Goal: Task Accomplishment & Management: Manage account settings

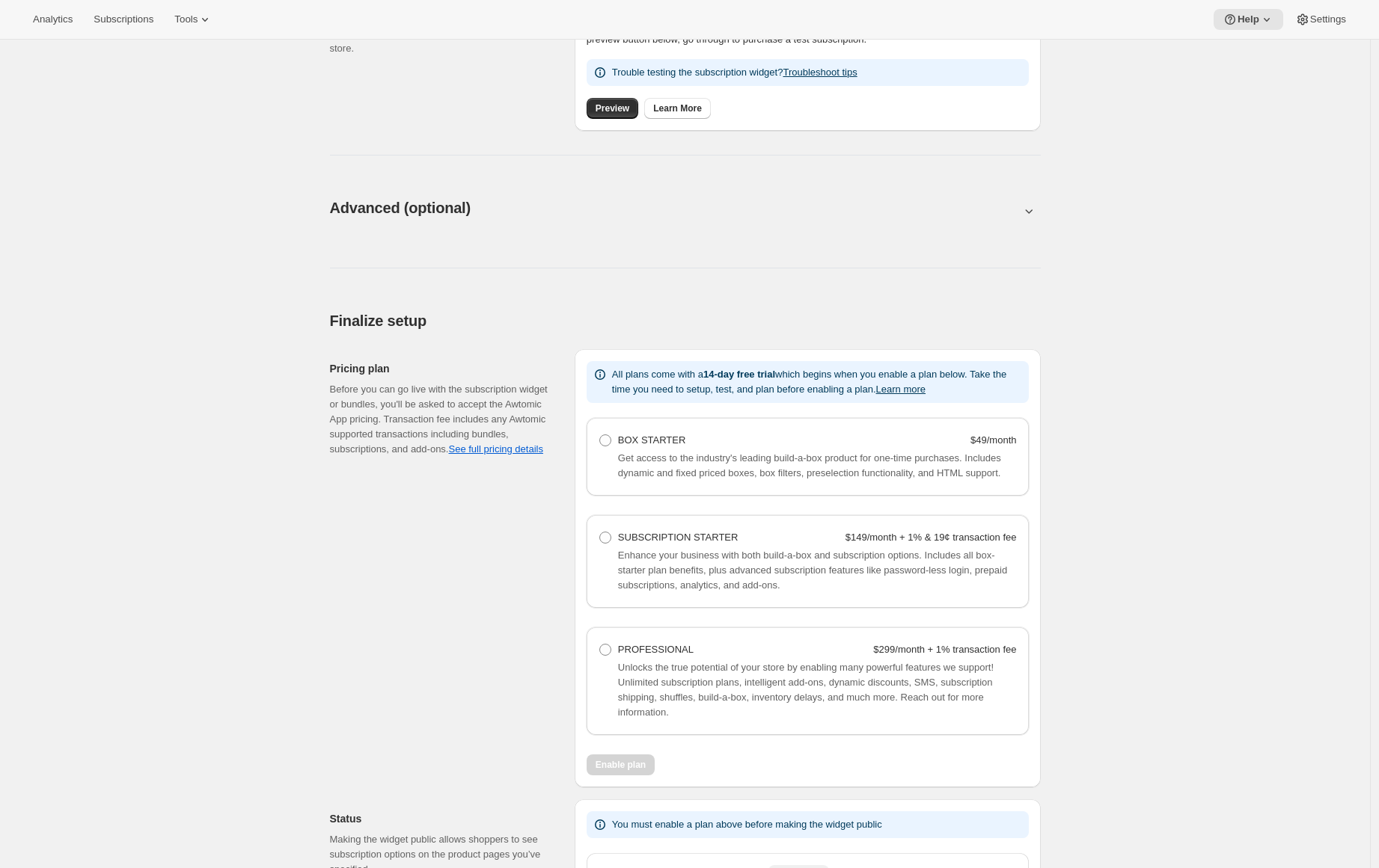
scroll to position [810, 0]
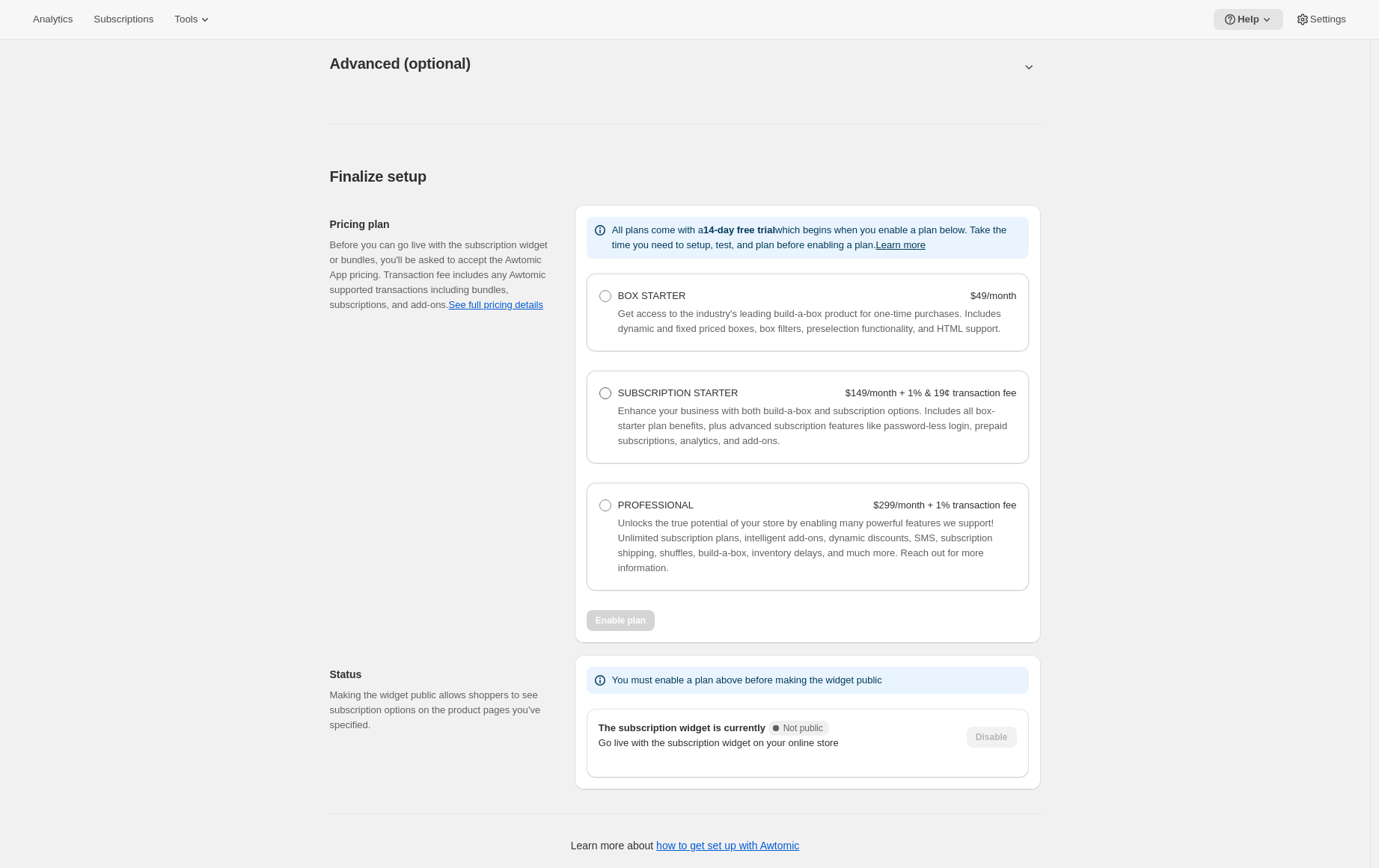
click at [619, 395] on label "SUBSCRIPTION STARTER $149/month + 1% & 19¢ transaction fee" at bounding box center [807, 394] width 418 height 21
click at [600, 389] on Starter "SUBSCRIPTION STARTER $149/month + 1% & 19¢ transaction fee" at bounding box center [599, 388] width 1 height 1
radio Starter "true"
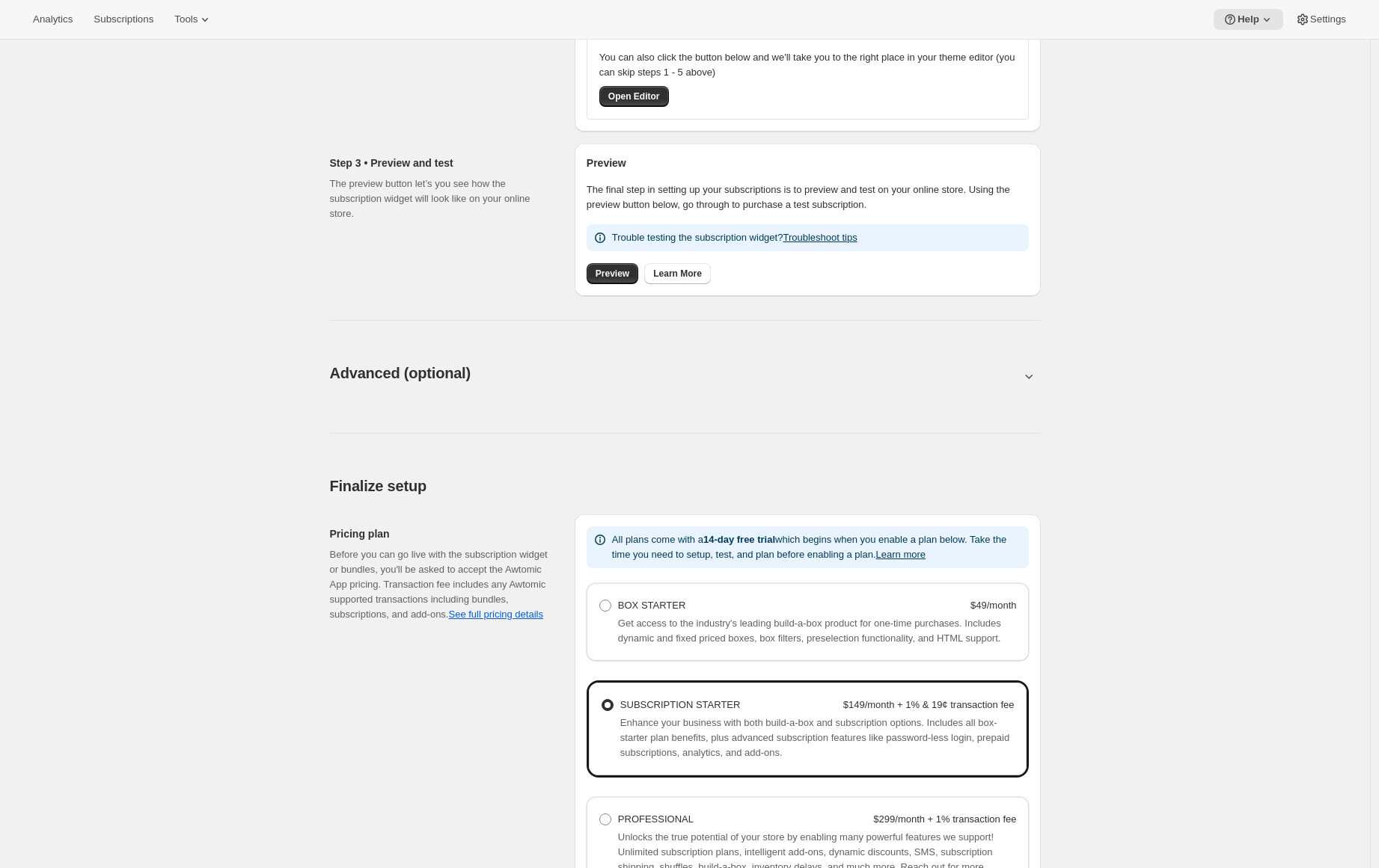
scroll to position [815, 0]
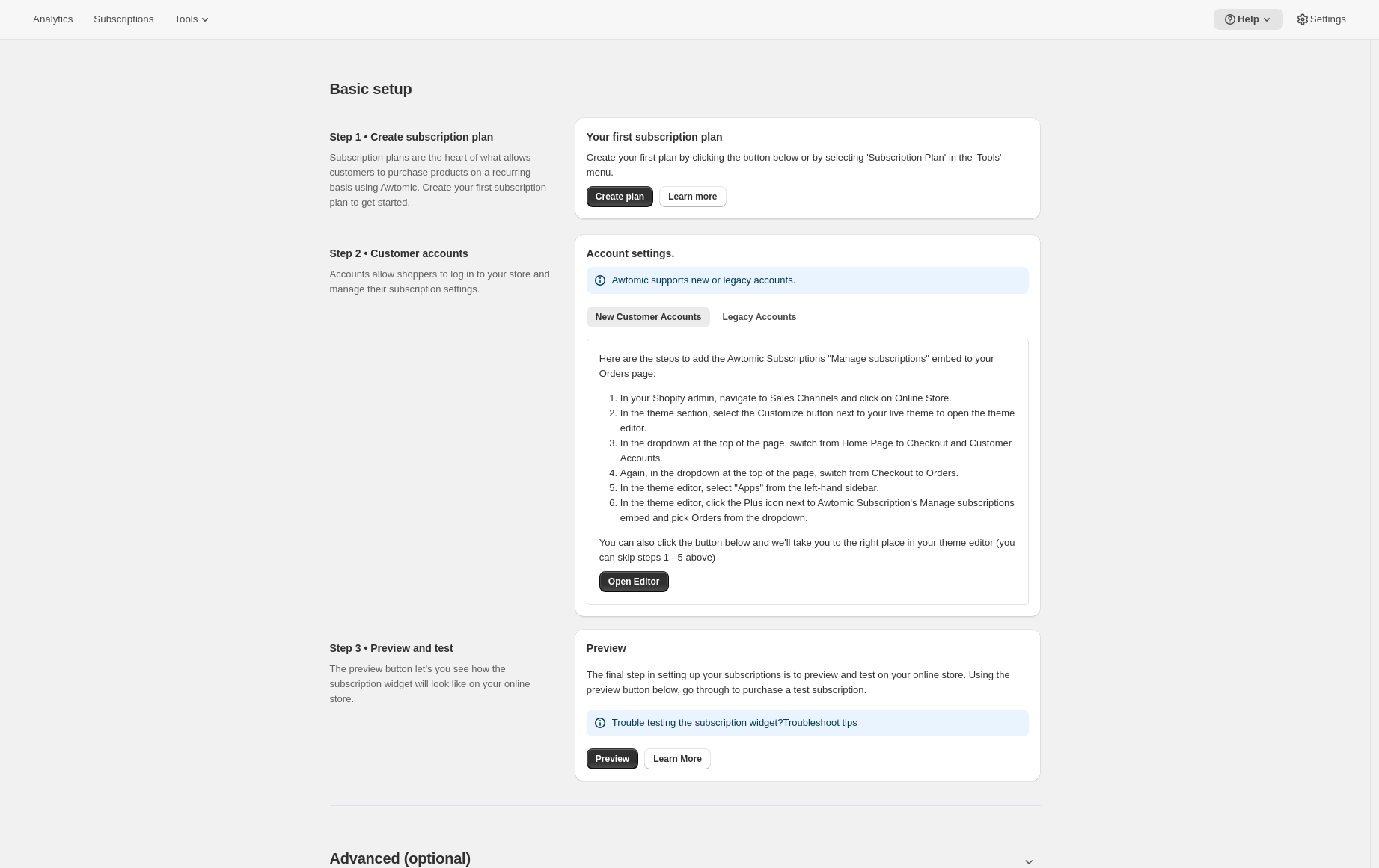
click at [417, 399] on div "Step 2 • Customer accounts Accounts allow shoppers to log in to your store and …" at bounding box center [446, 425] width 232 height 383
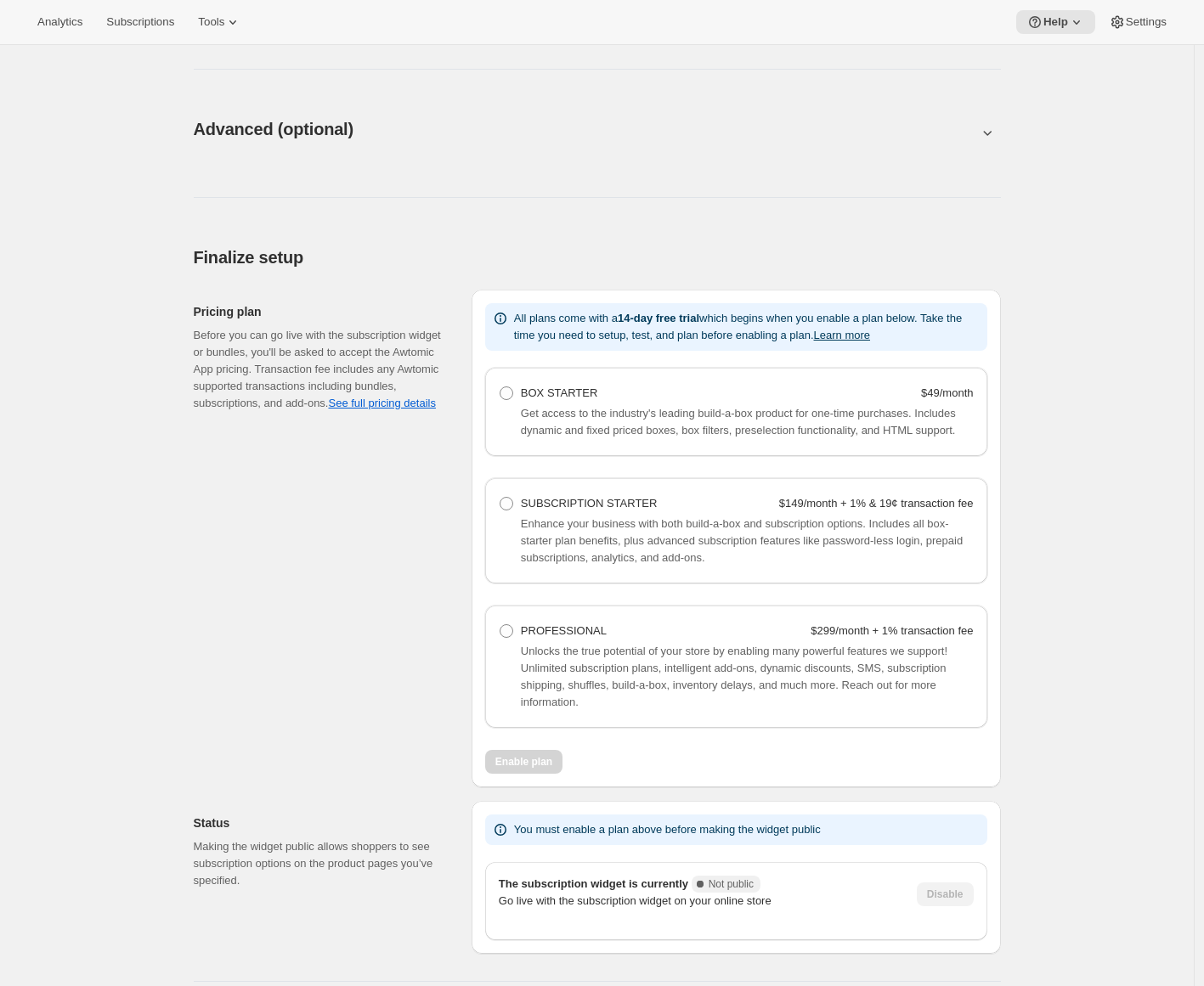
scroll to position [920, 0]
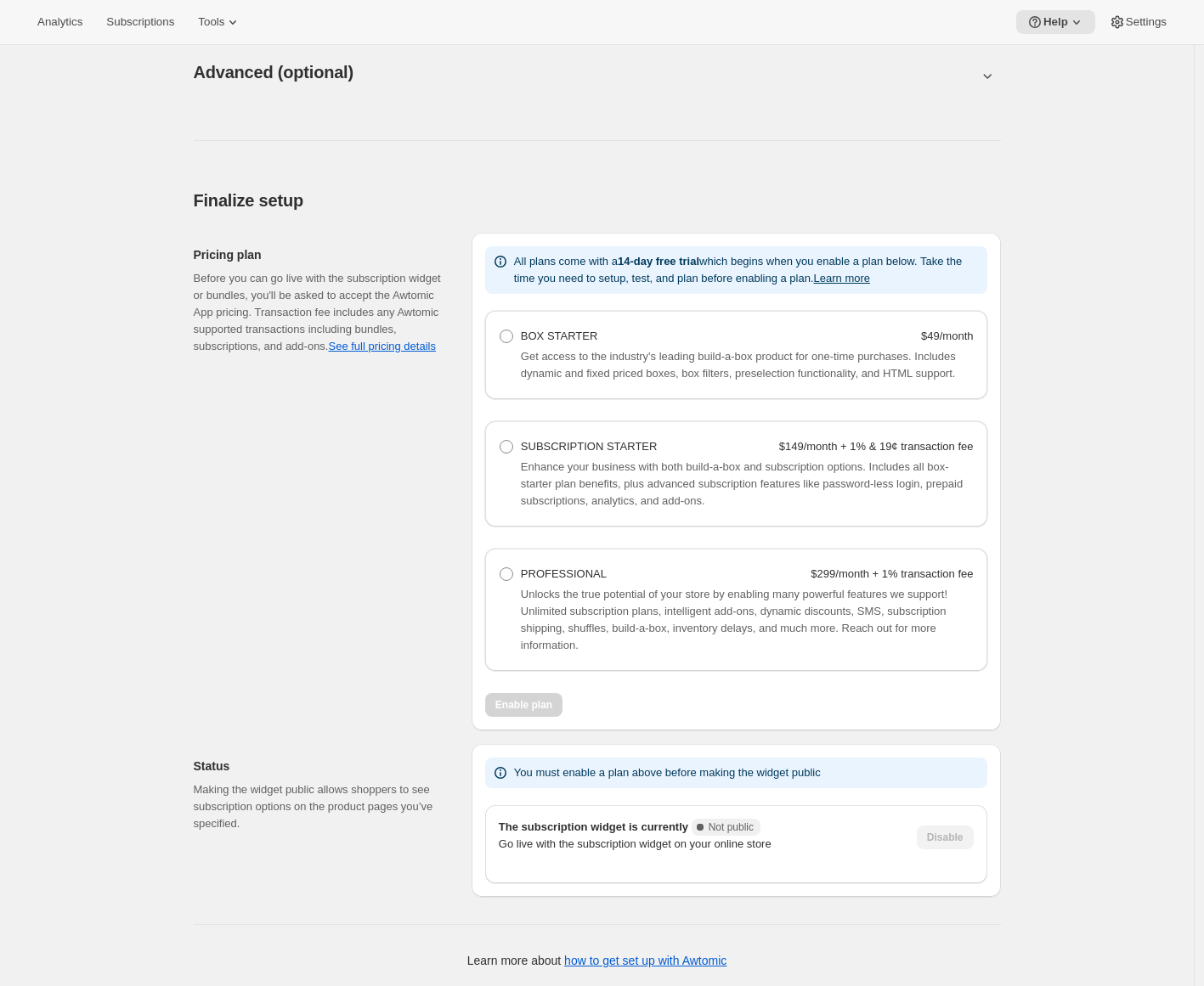
click at [501, 444] on div "SUBSCRIPTION STARTER $149/month + 1% & 19¢ transaction fee Enhance your busines…" at bounding box center [736, 473] width 502 height 105
click at [504, 447] on span at bounding box center [506, 447] width 14 height 14
click at [501, 441] on Starter "SUBSCRIPTION STARTER $149/month + 1% & 19¢ transaction fee" at bounding box center [500, 440] width 1 height 1
radio Starter "true"
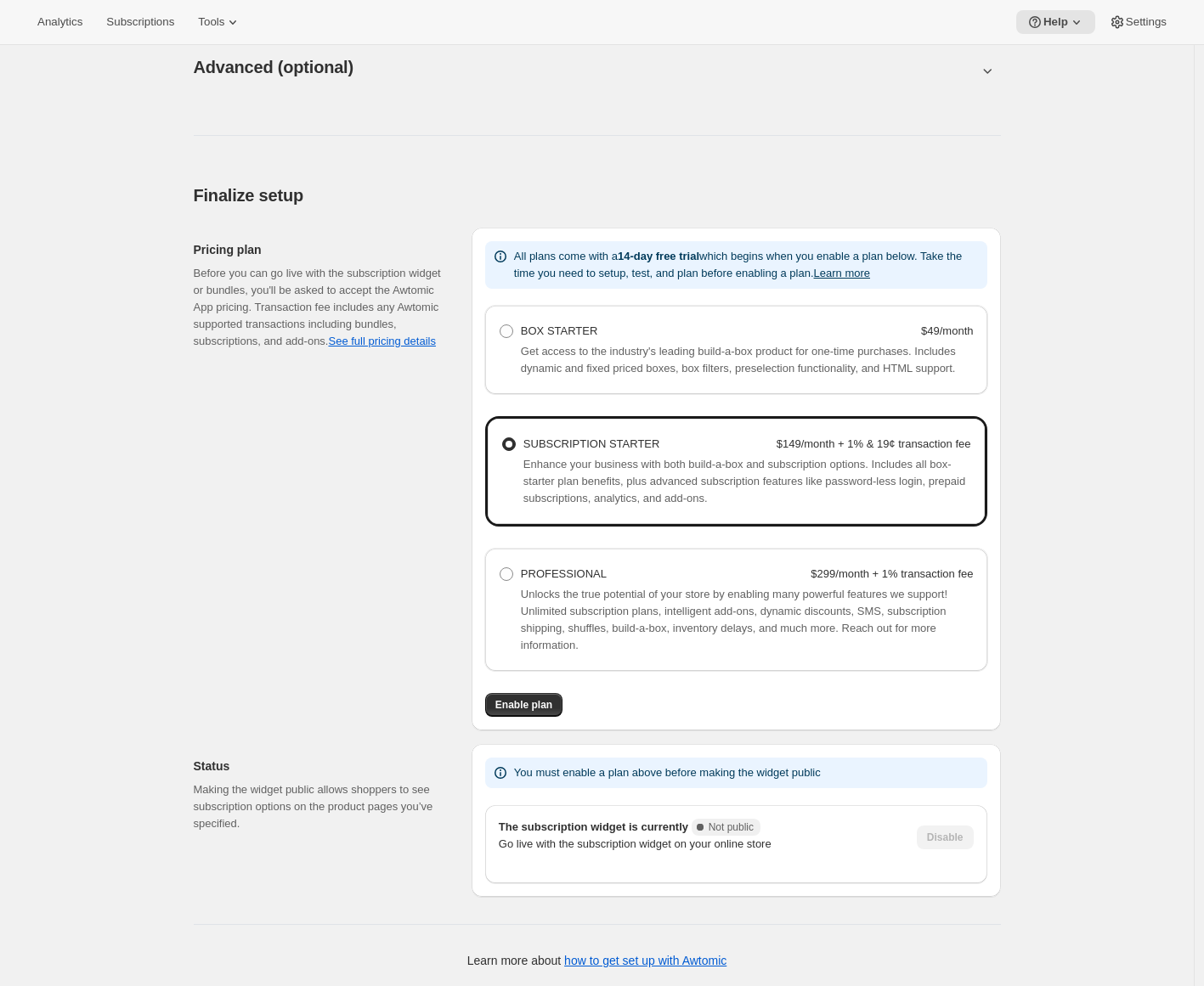
click at [104, 264] on div "Basic setup. This page is ready Basic setup Step 1 • Create subscription plan S…" at bounding box center [596, 61] width 1194 height 1849
click at [135, 322] on div "Basic setup. This page is ready Basic setup Step 1 • Create subscription plan S…" at bounding box center [596, 61] width 1194 height 1849
click at [125, 286] on div "Basic setup. This page is ready Basic setup Step 1 • Create subscription plan S…" at bounding box center [596, 61] width 1194 height 1849
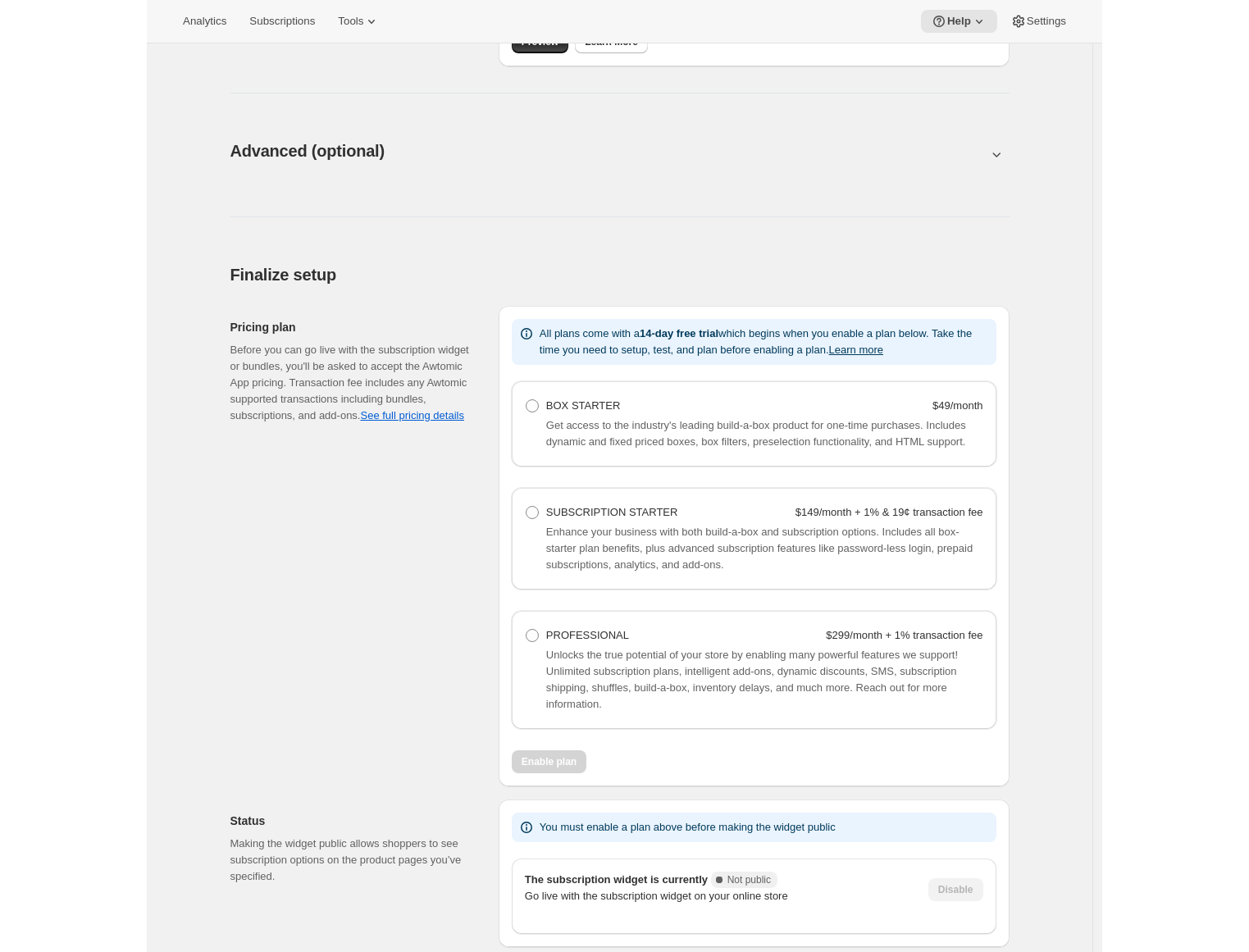
scroll to position [876, 0]
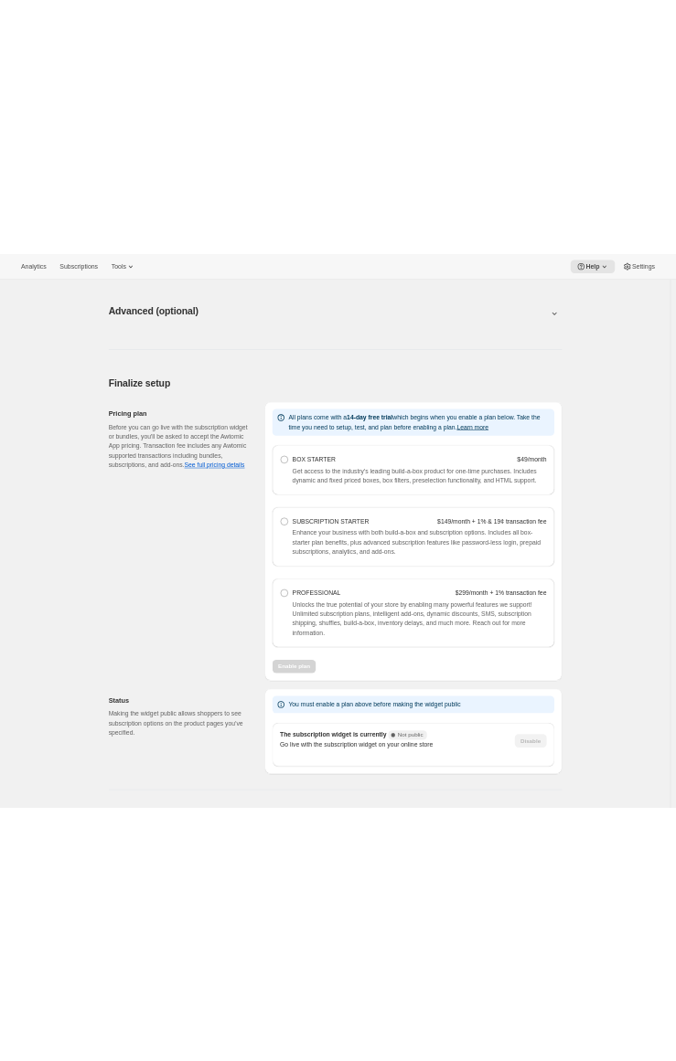
scroll to position [990, 0]
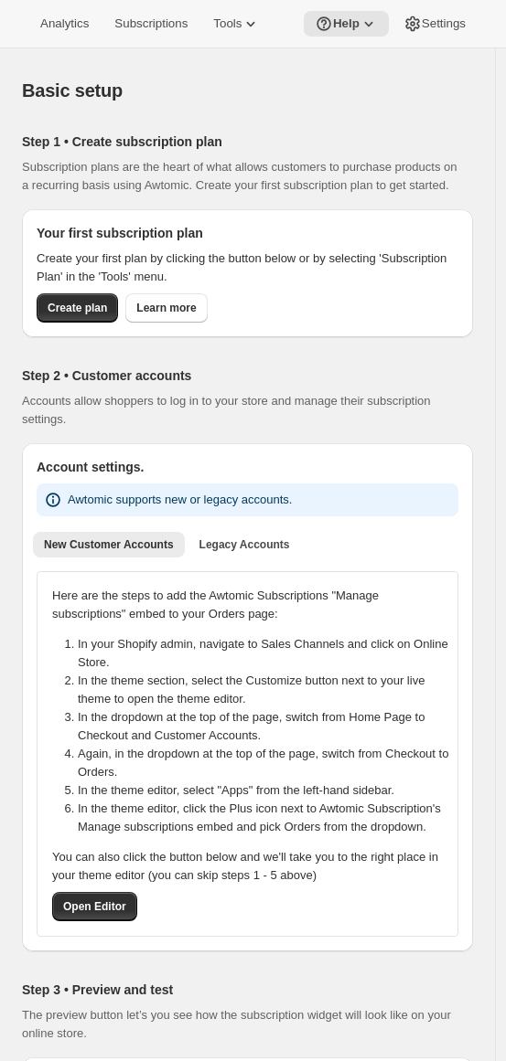
click at [472, 411] on div "Step 2 • Customer accounts Accounts allow shoppers to log in to your store and …" at bounding box center [247, 390] width 451 height 77
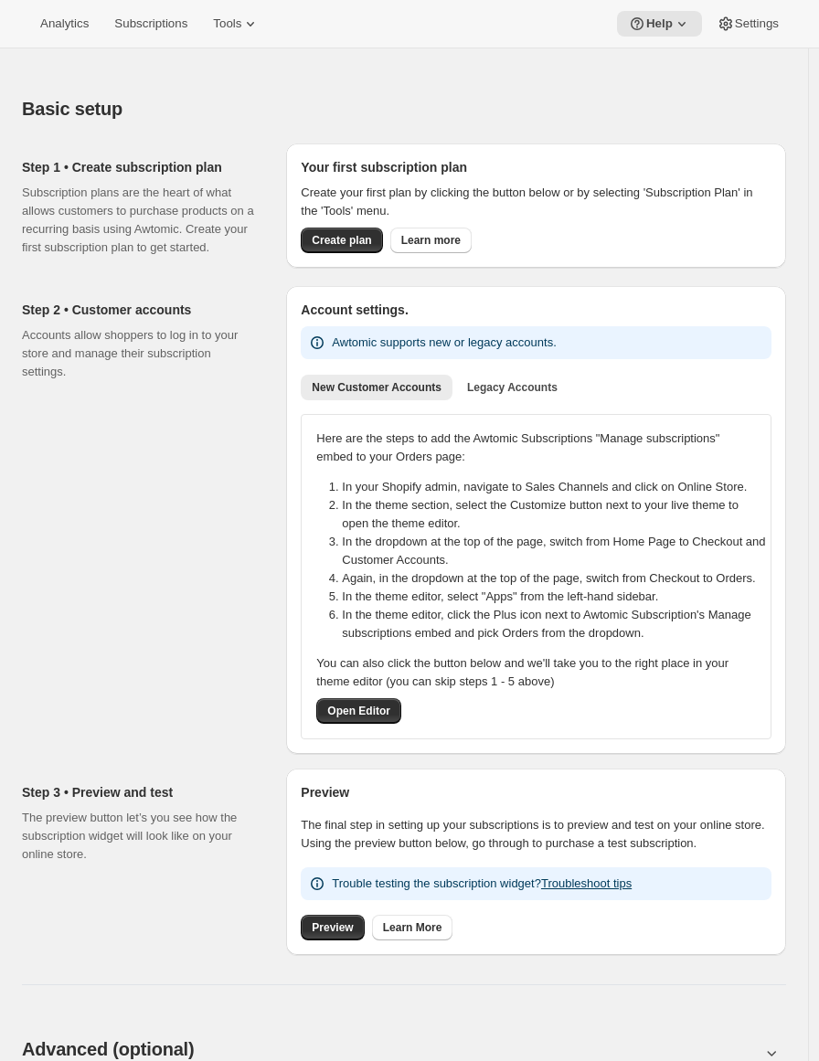
click at [151, 37] on div "Analytics Subscriptions Tools Help Settings" at bounding box center [409, 24] width 819 height 48
click at [154, 22] on span "Subscriptions" at bounding box center [150, 23] width 73 height 15
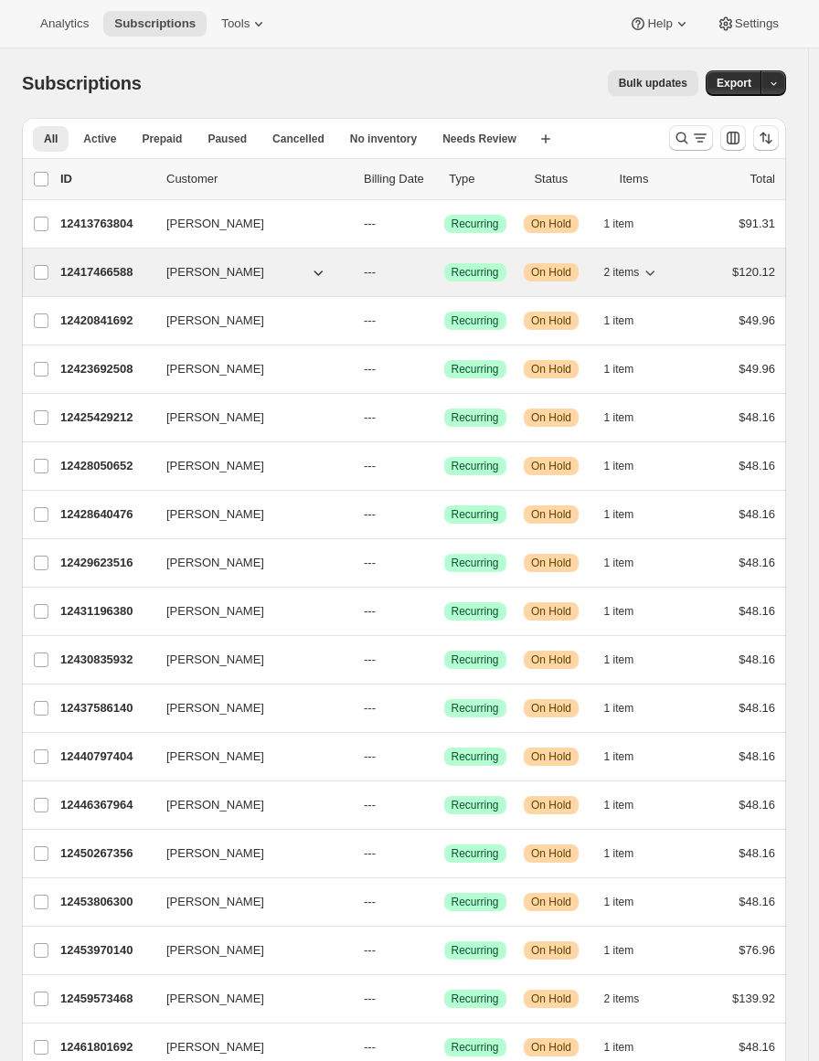
click at [121, 277] on p "12417466588" at bounding box center [105, 272] width 91 height 18
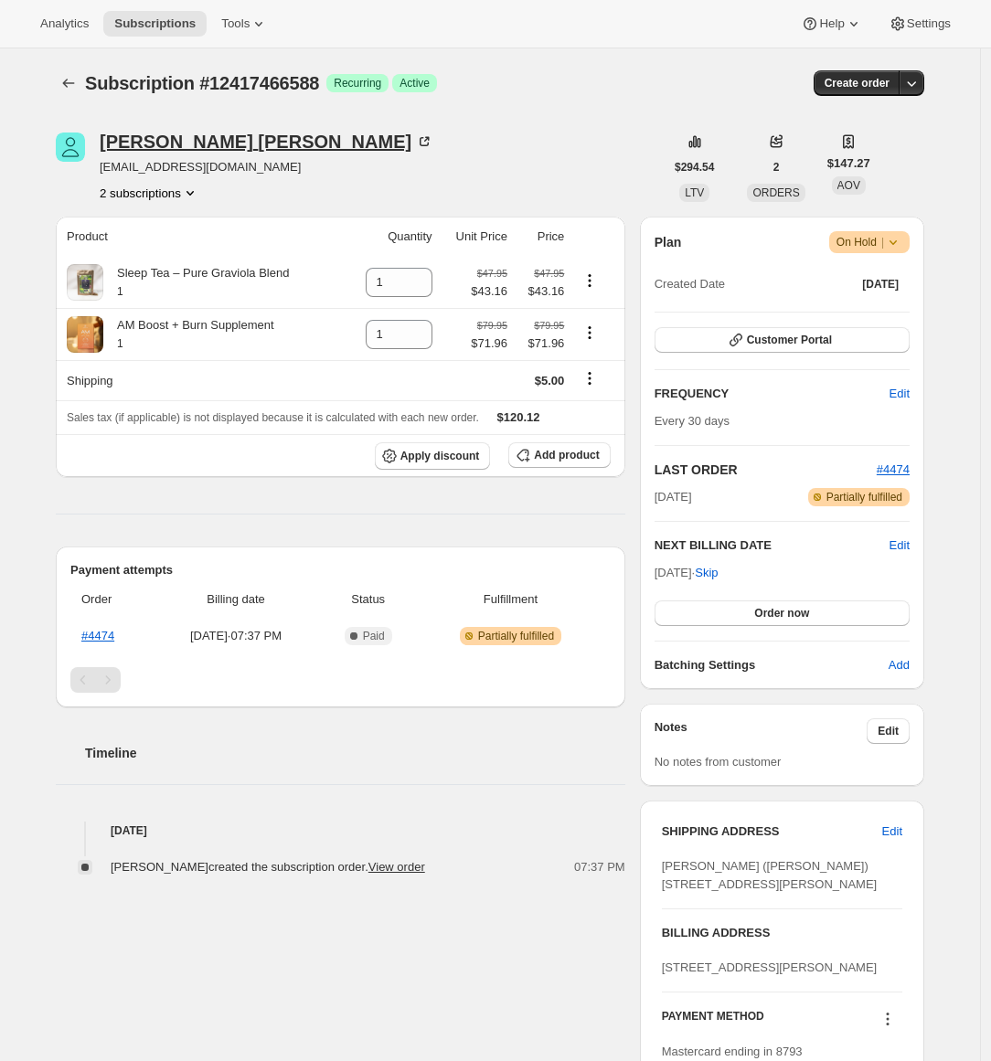
click at [184, 142] on div "[PERSON_NAME]" at bounding box center [267, 142] width 334 height 18
